Goal: Contribute content: Add original content to the website for others to see

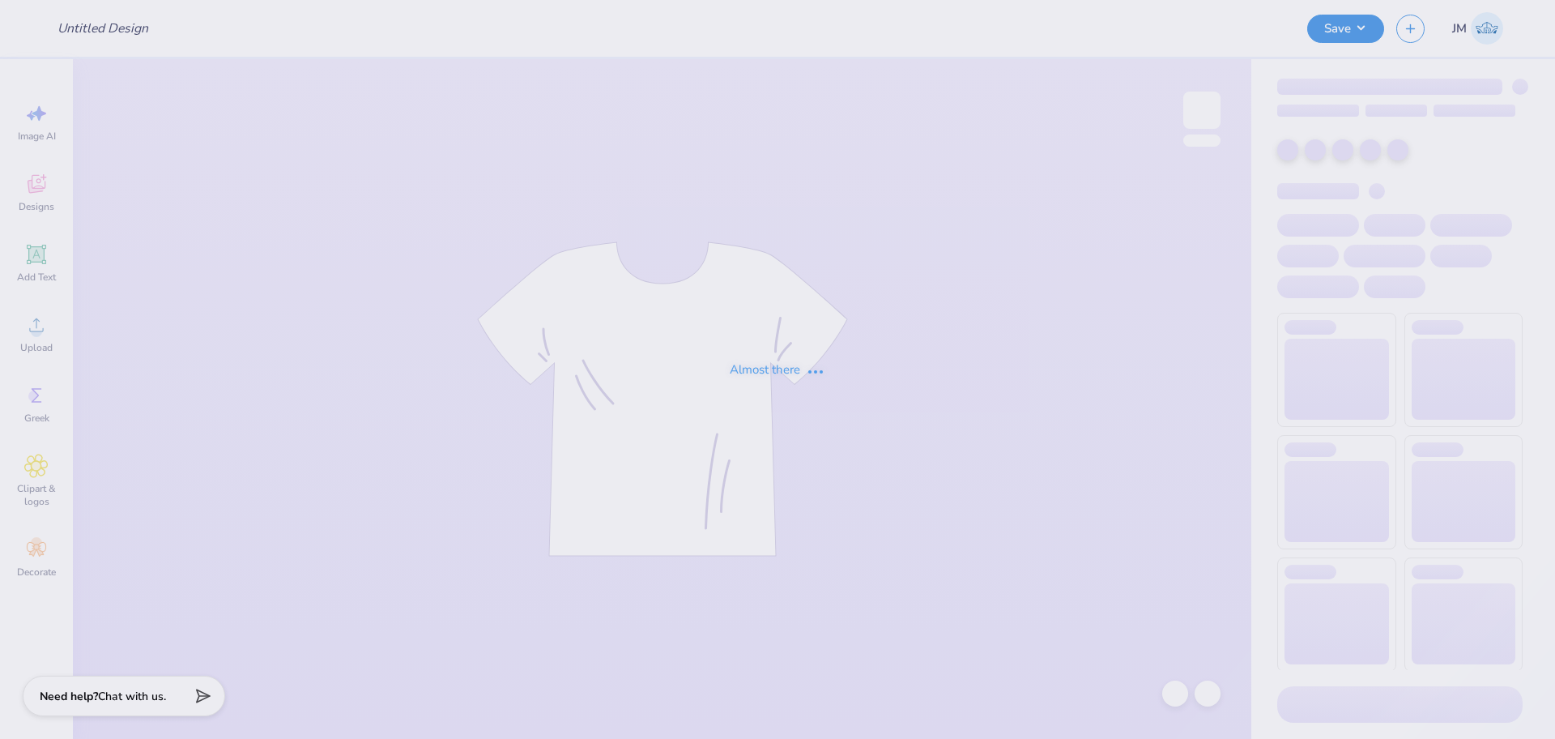
type input "(GSU) Pi [PERSON_NAME] Bid Day"
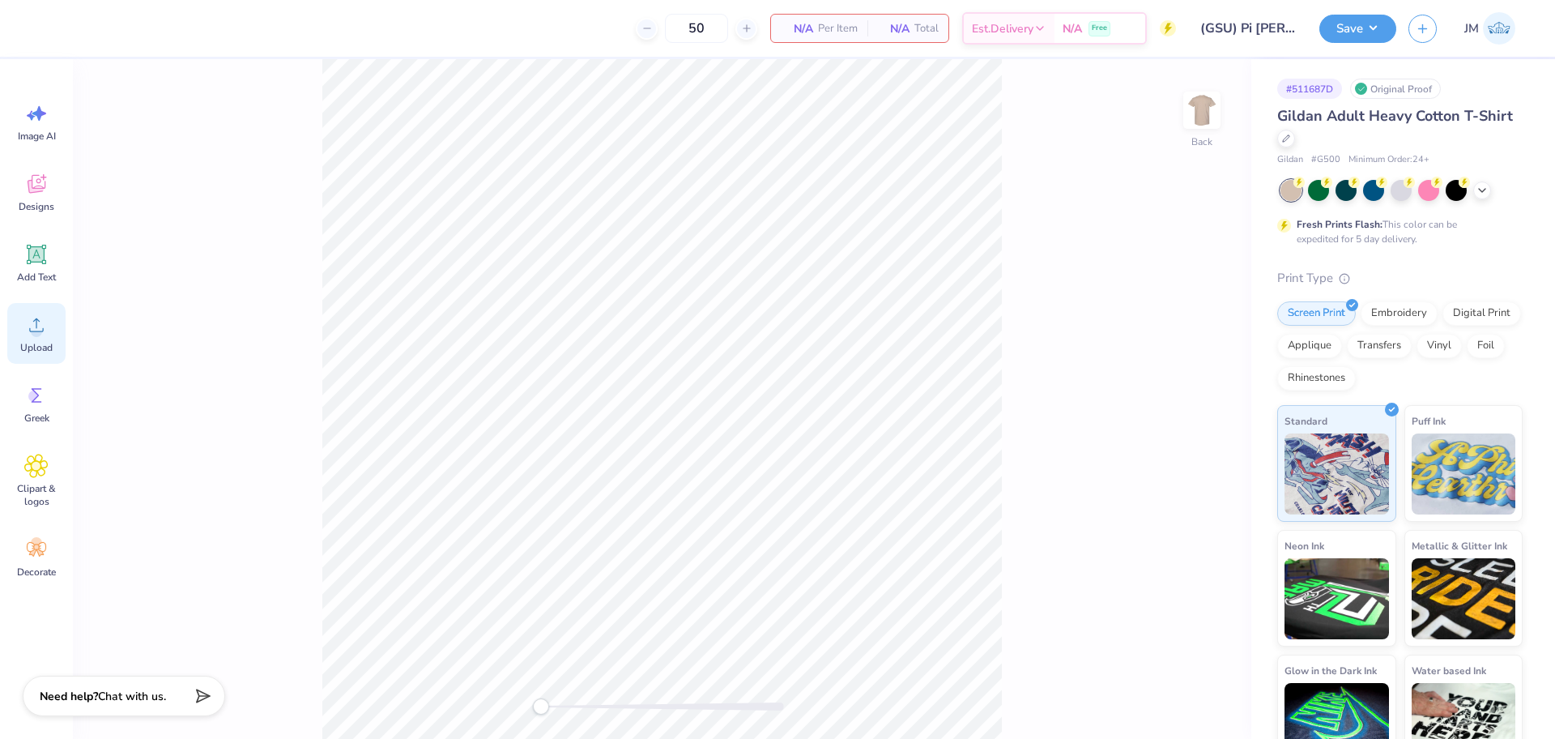
click at [32, 345] on span "Upload" at bounding box center [36, 347] width 32 height 13
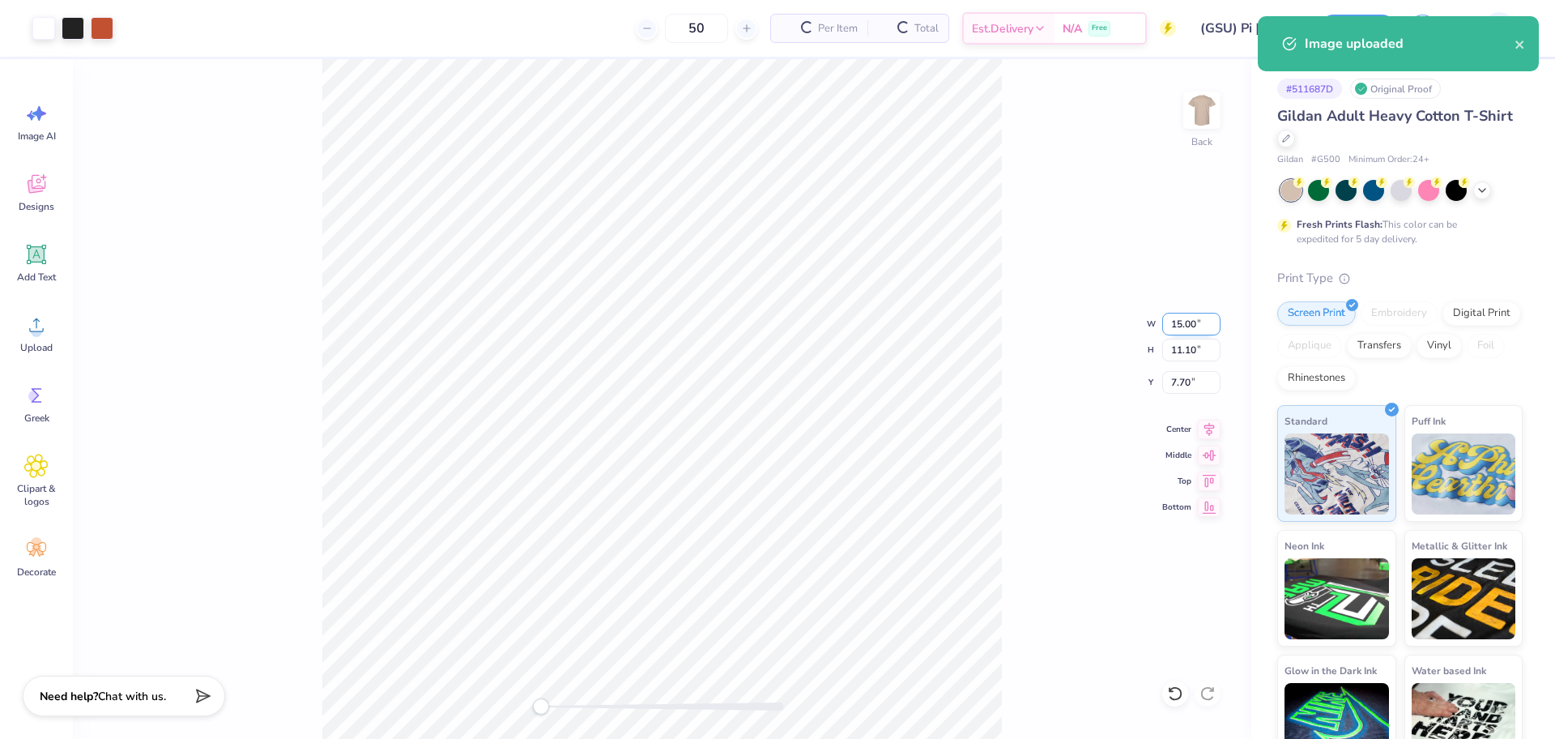
click at [1180, 325] on input "15.00" at bounding box center [1191, 324] width 58 height 23
type input "3.50"
type input "2.59"
type input "11.95"
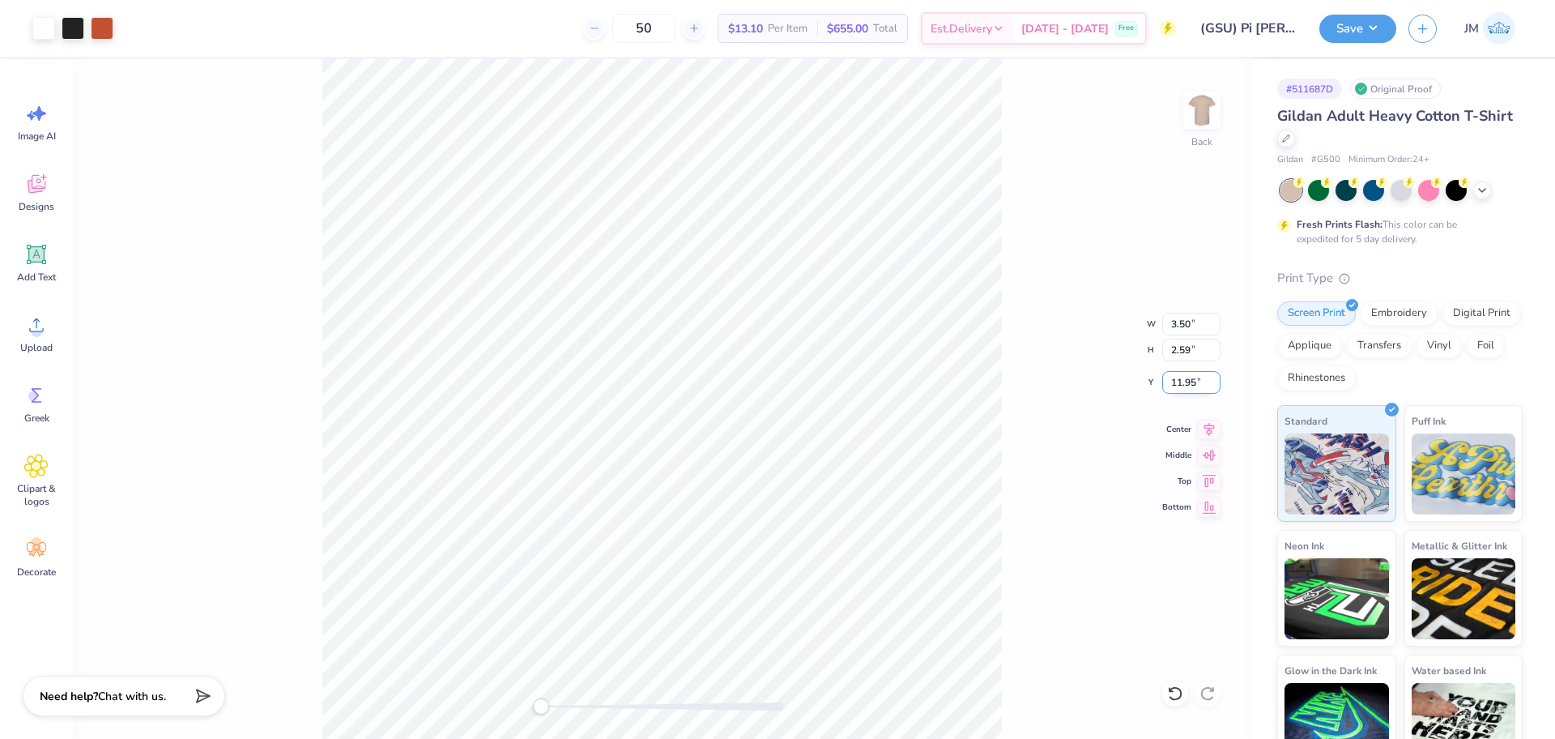
click at [1182, 388] on input "11.95" at bounding box center [1191, 382] width 58 height 23
type input "3"
click at [1205, 116] on img at bounding box center [1201, 110] width 65 height 65
click at [36, 337] on div "Upload" at bounding box center [36, 333] width 58 height 61
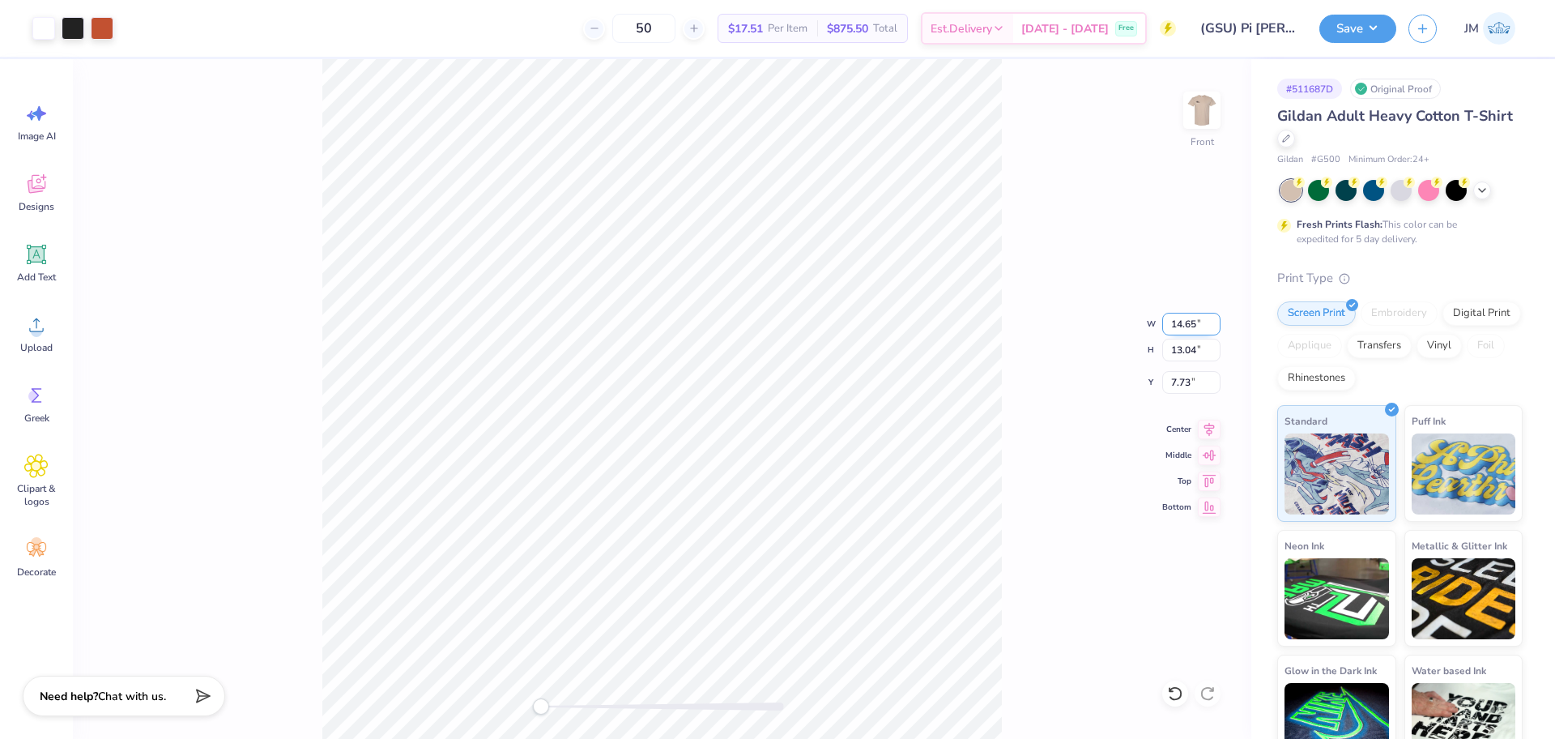
click at [1181, 329] on input "14.65" at bounding box center [1191, 324] width 58 height 23
type input "12.50"
type input "11.13"
click at [1174, 379] on input "8.69" at bounding box center [1191, 382] width 58 height 23
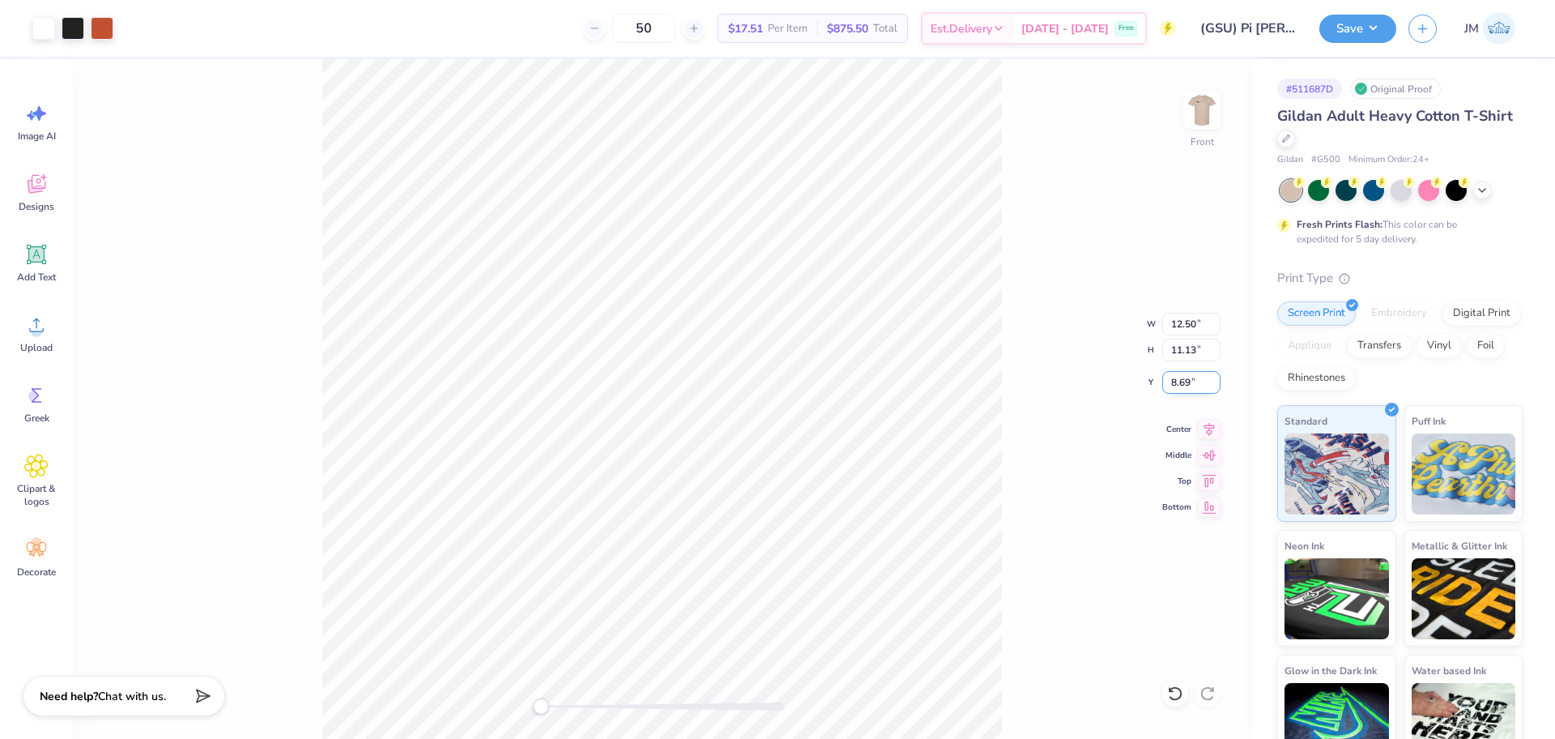
click at [1174, 379] on input "8.69" at bounding box center [1191, 382] width 58 height 23
type input "3"
click at [1202, 430] on icon at bounding box center [1209, 426] width 23 height 19
click at [1363, 26] on button "Save" at bounding box center [1357, 26] width 77 height 28
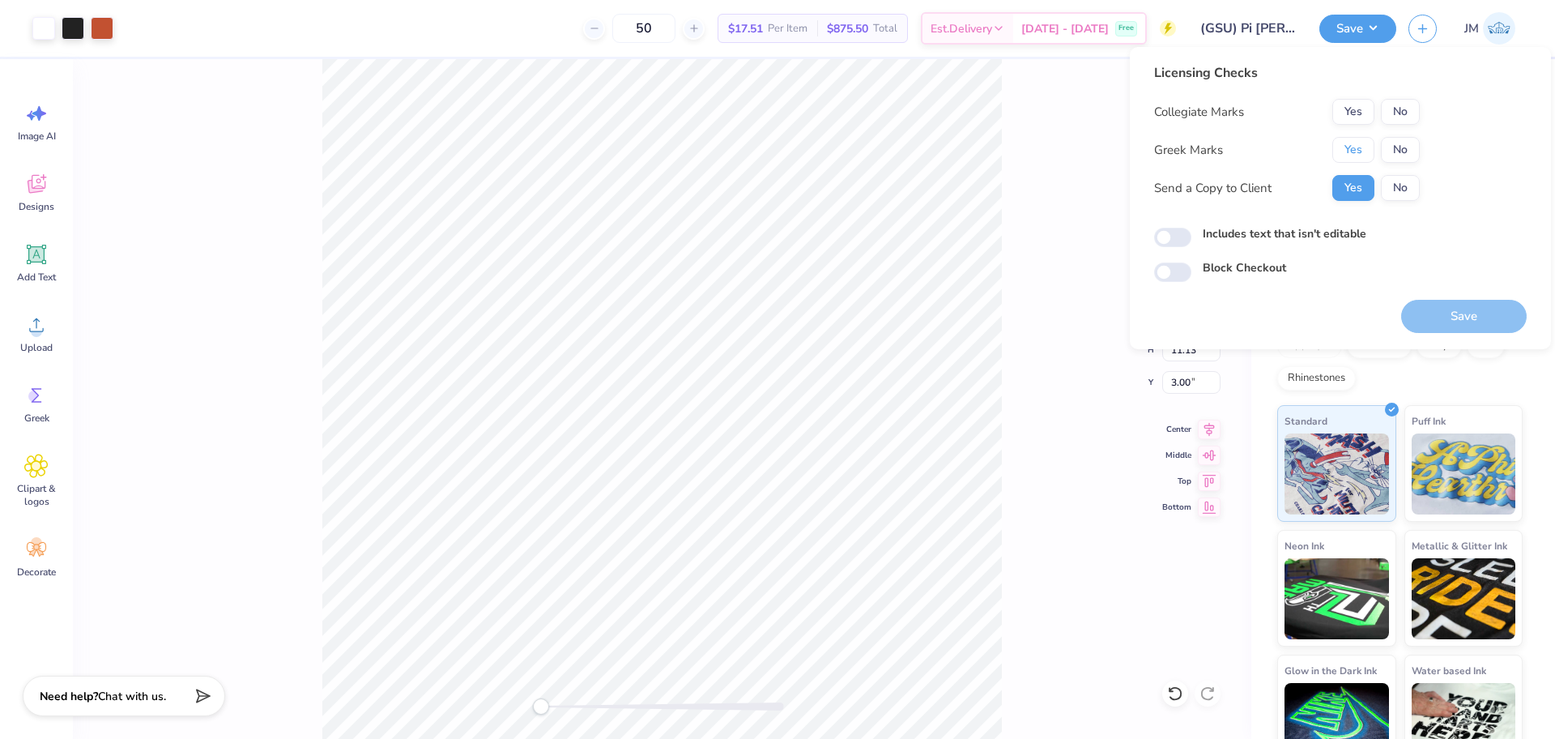
click at [1345, 142] on button "Yes" at bounding box center [1353, 150] width 42 height 26
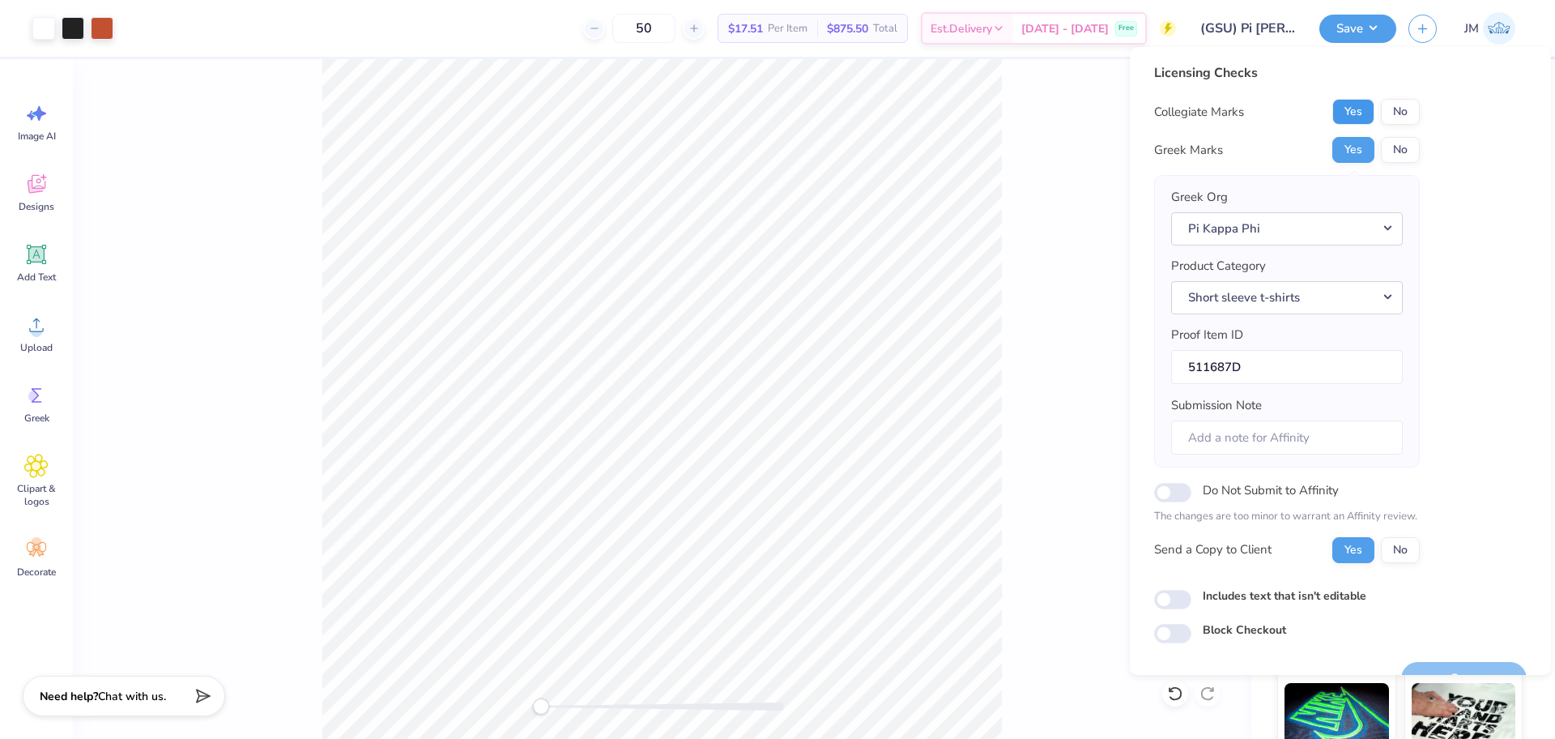
click at [1342, 104] on button "Yes" at bounding box center [1353, 112] width 42 height 26
click at [1416, 101] on button "No" at bounding box center [1400, 112] width 39 height 26
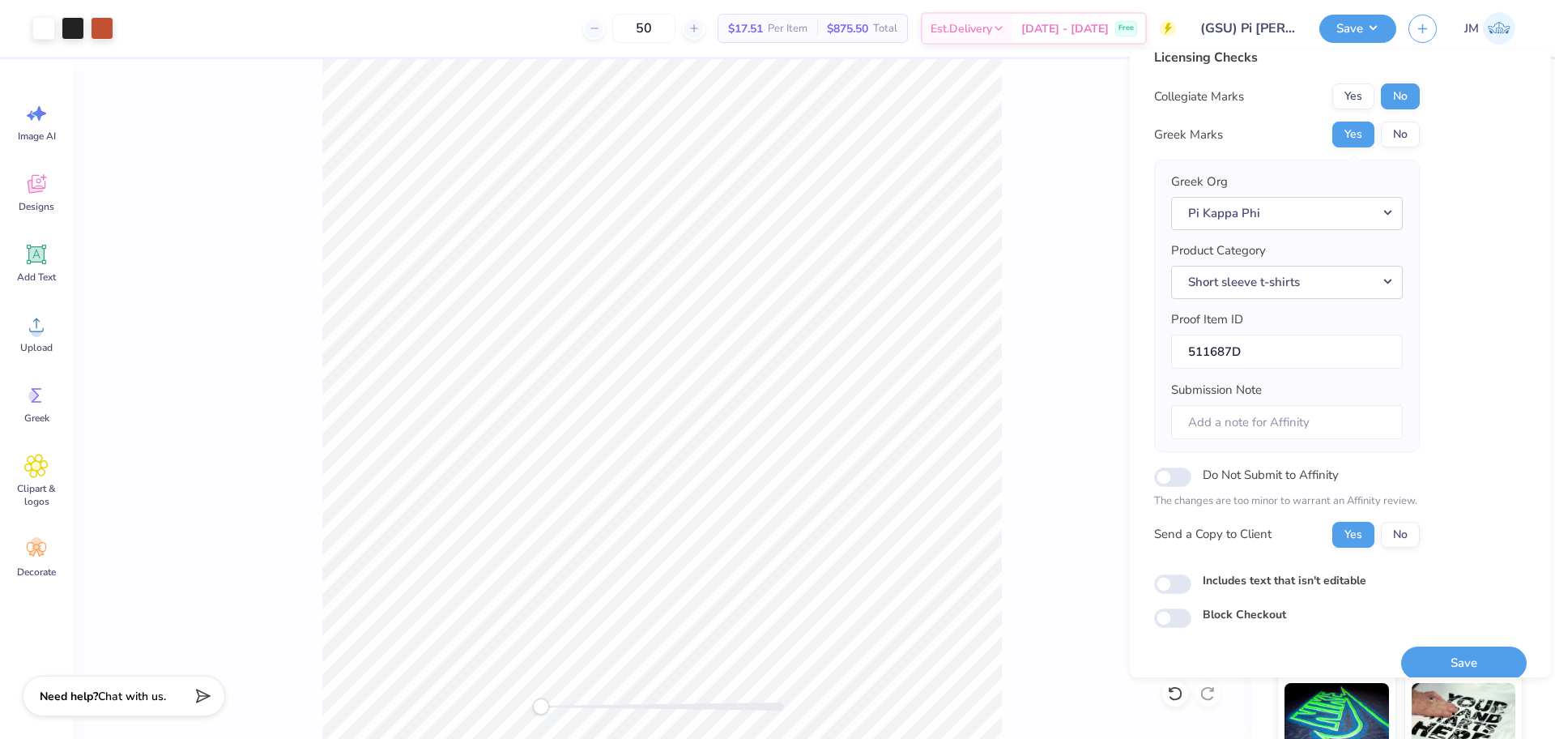
scroll to position [36, 0]
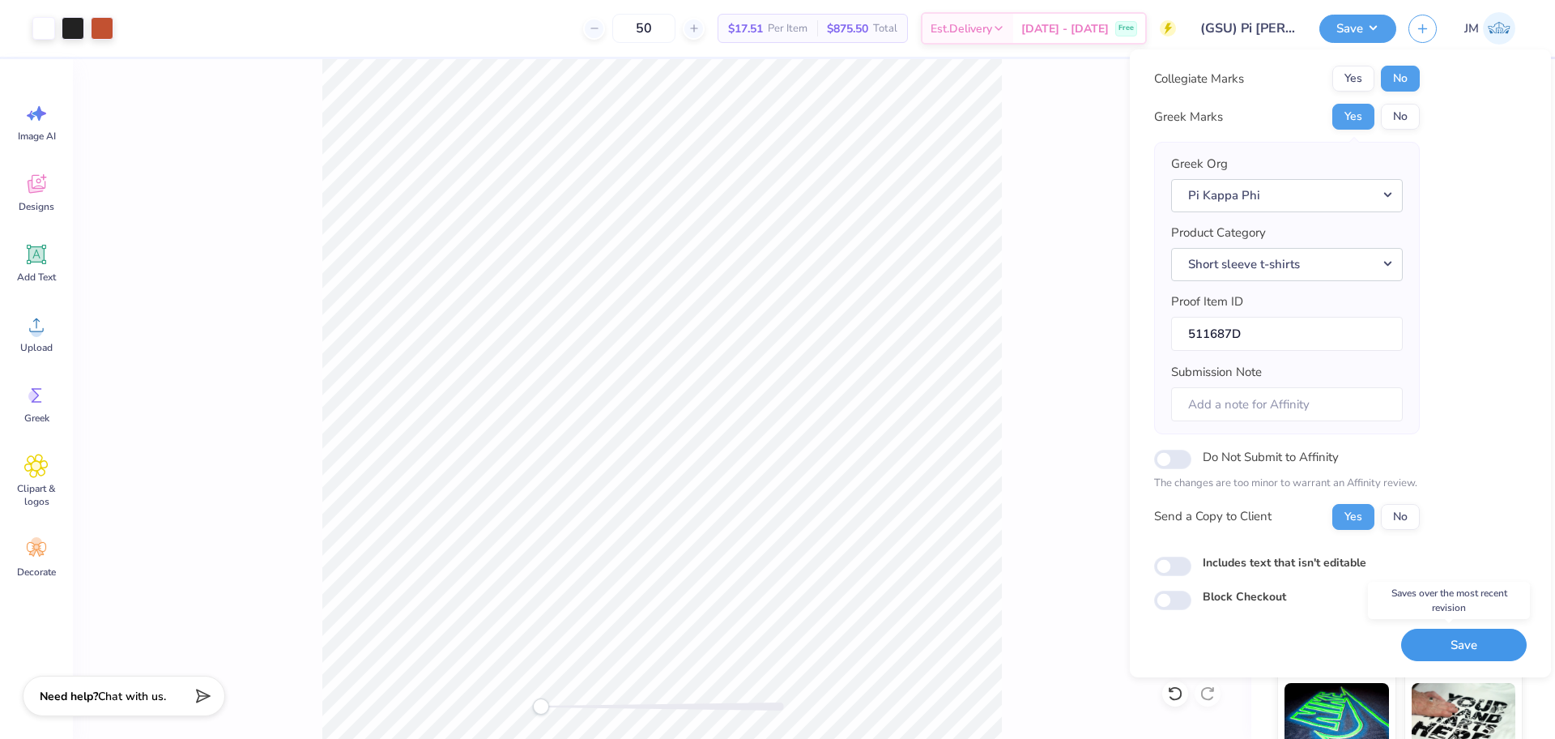
click at [1456, 650] on button "Save" at bounding box center [1464, 644] width 126 height 33
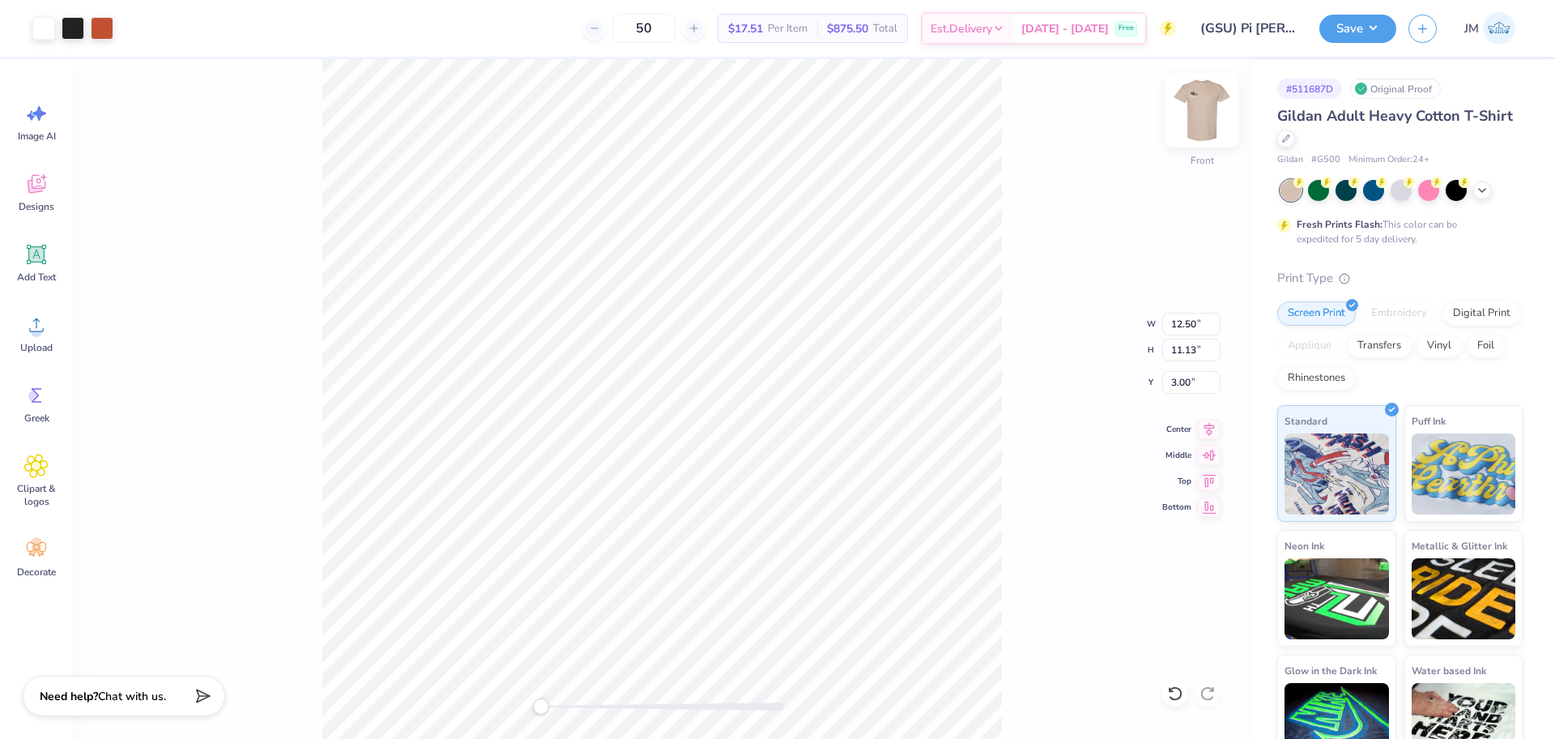
click at [1193, 113] on img at bounding box center [1201, 110] width 65 height 65
type input "12.70"
type input "11.31"
type input "1.21"
click at [1374, 19] on button "Save" at bounding box center [1357, 26] width 77 height 28
